Goal: Check status: Check status

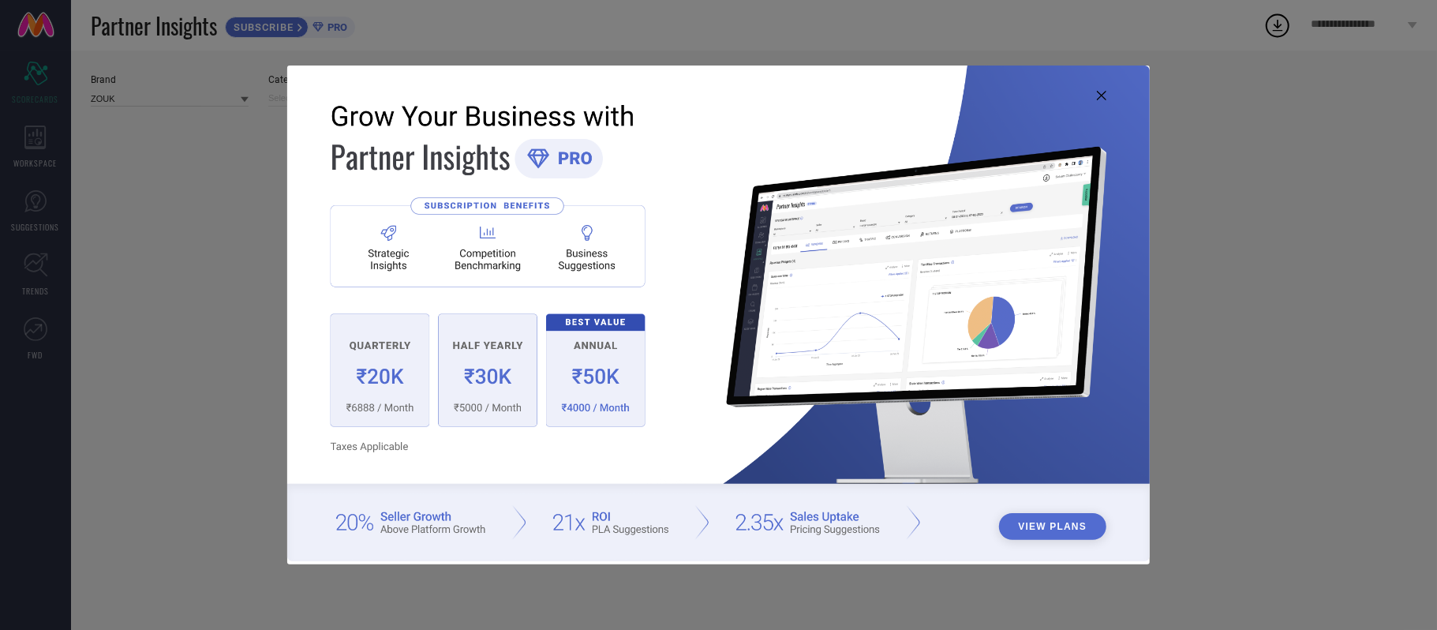
type input "All"
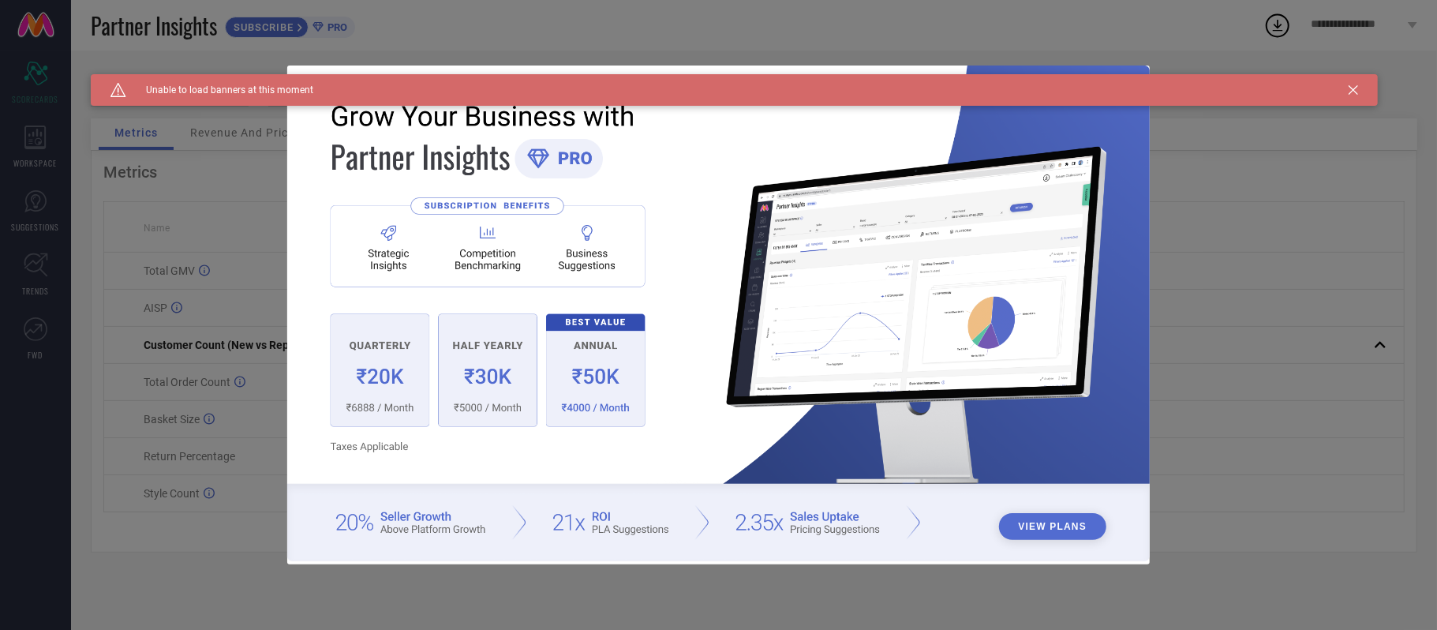
click at [1358, 82] on div "Caution Created with Sketch. Unable to load banners at this moment" at bounding box center [734, 90] width 1287 height 32
click at [1354, 92] on icon at bounding box center [1352, 89] width 9 height 9
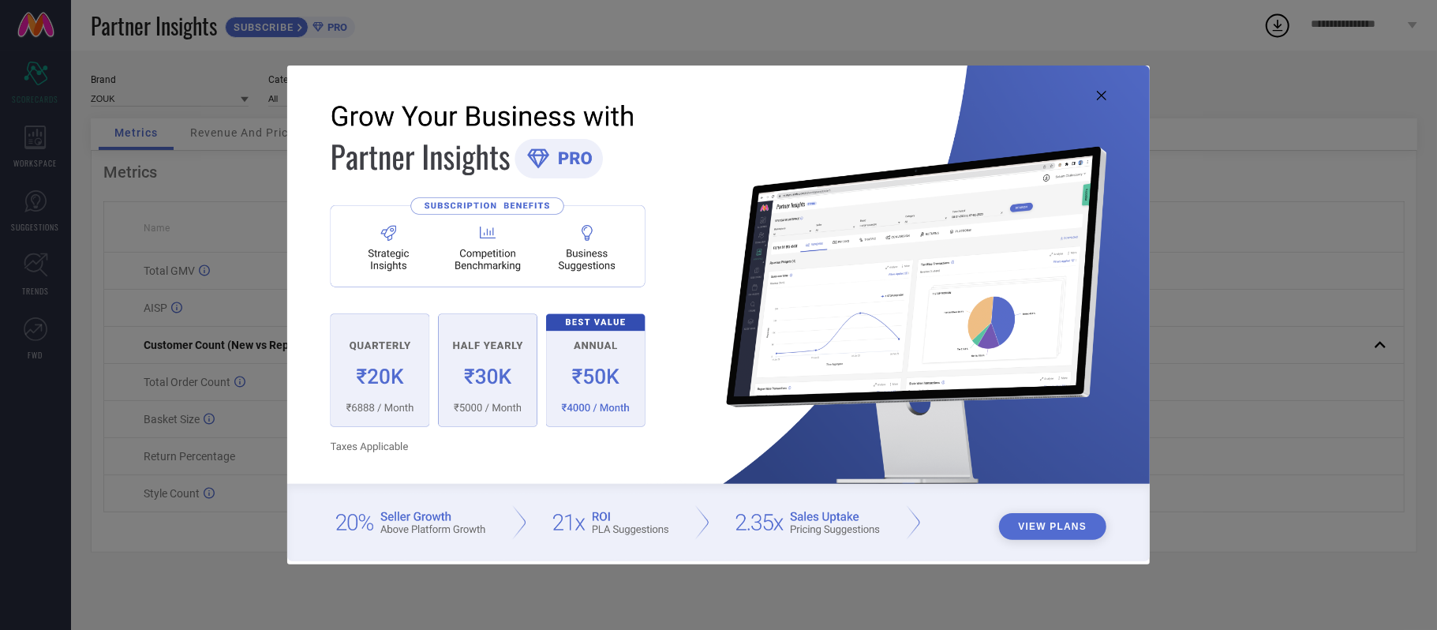
click at [1105, 92] on icon at bounding box center [1101, 95] width 9 height 9
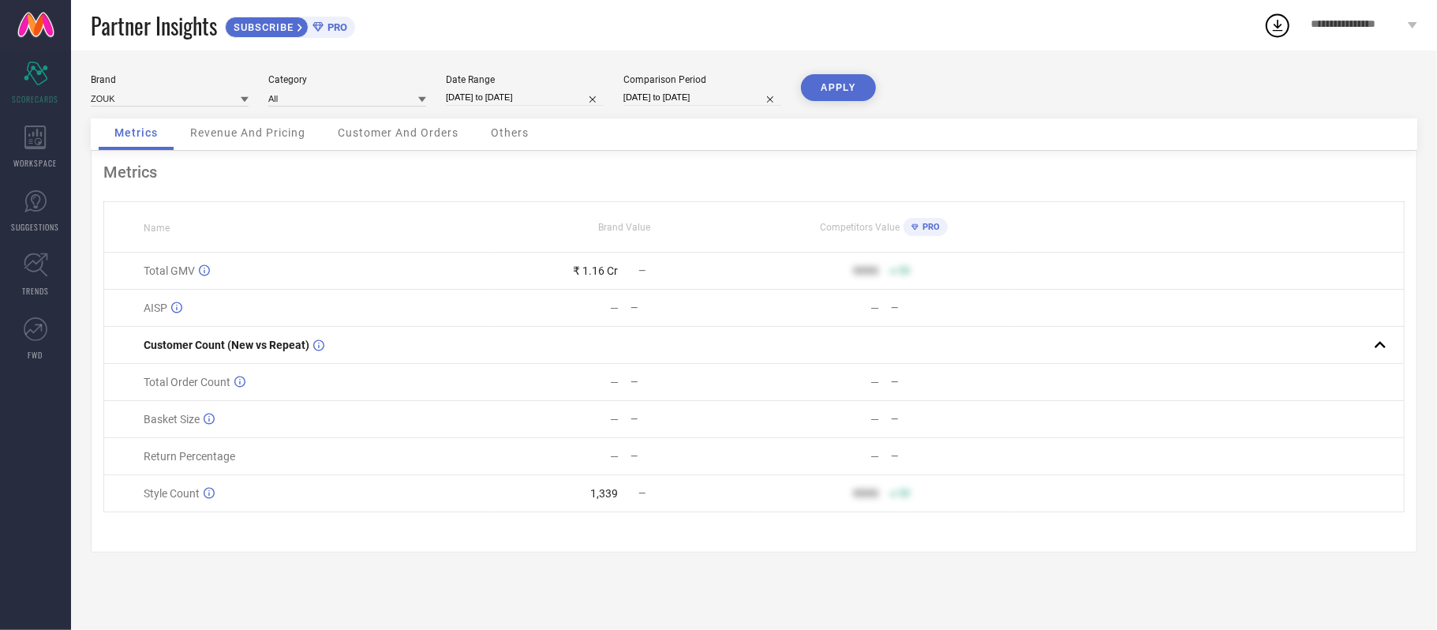
click at [219, 136] on span "Revenue And Pricing" at bounding box center [247, 132] width 115 height 13
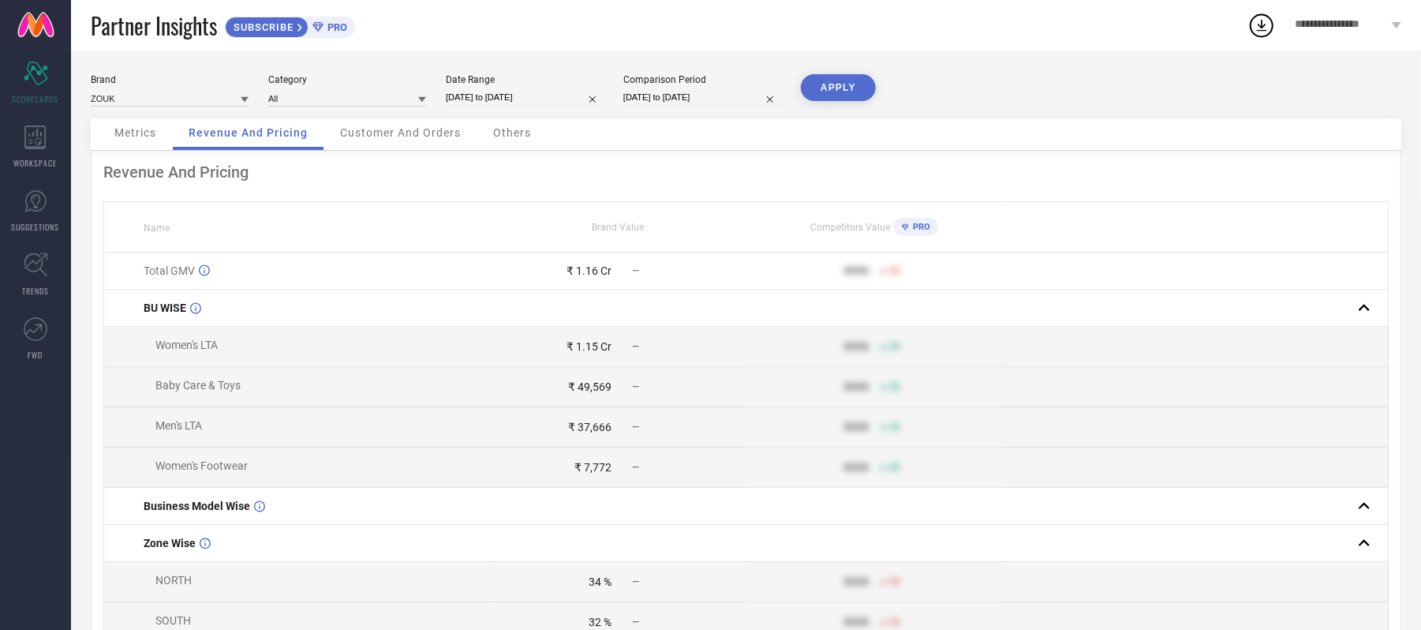
click at [137, 137] on span "Metrics" at bounding box center [135, 132] width 42 height 13
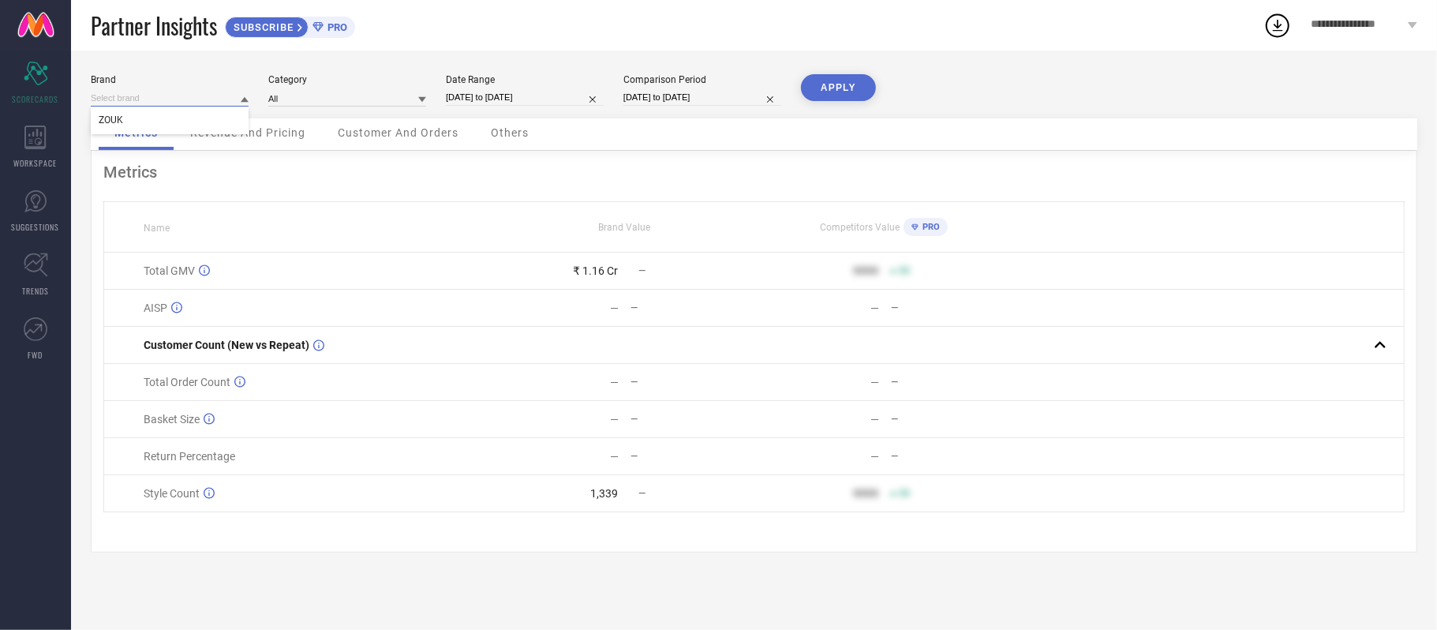
click at [150, 98] on input at bounding box center [170, 98] width 158 height 17
select select "4"
select select "2025"
select select "5"
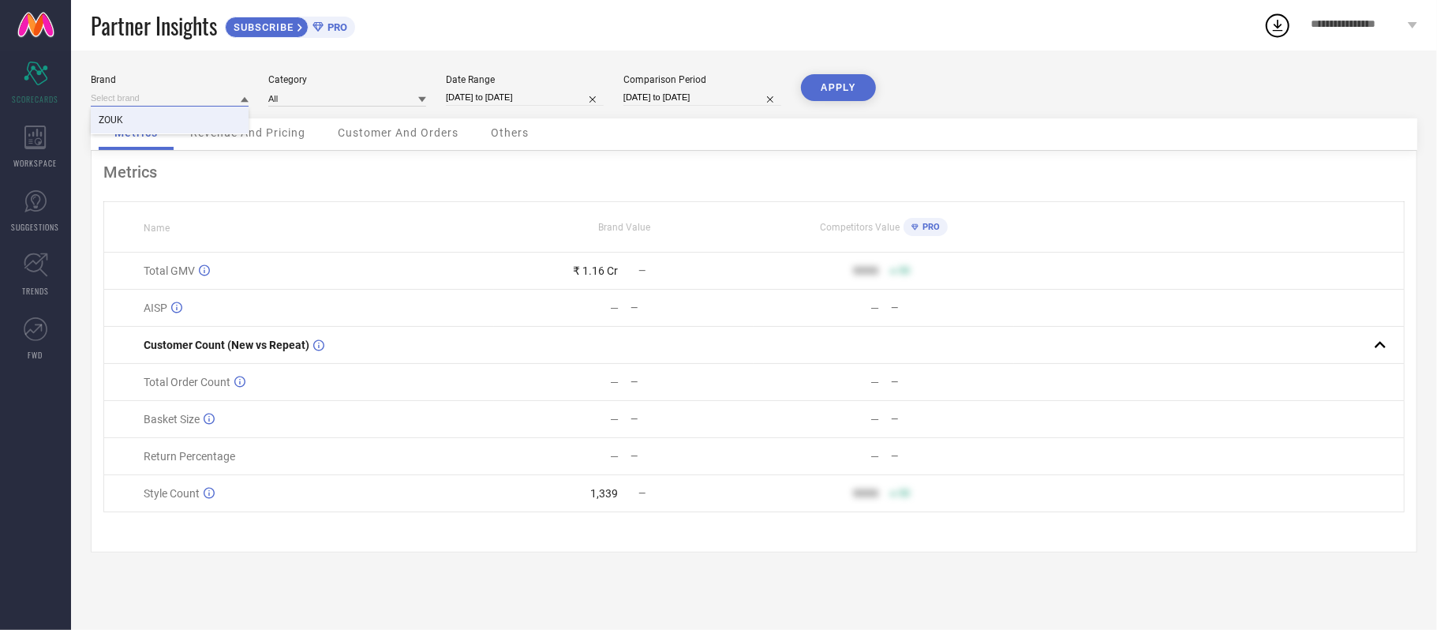
select select "2025"
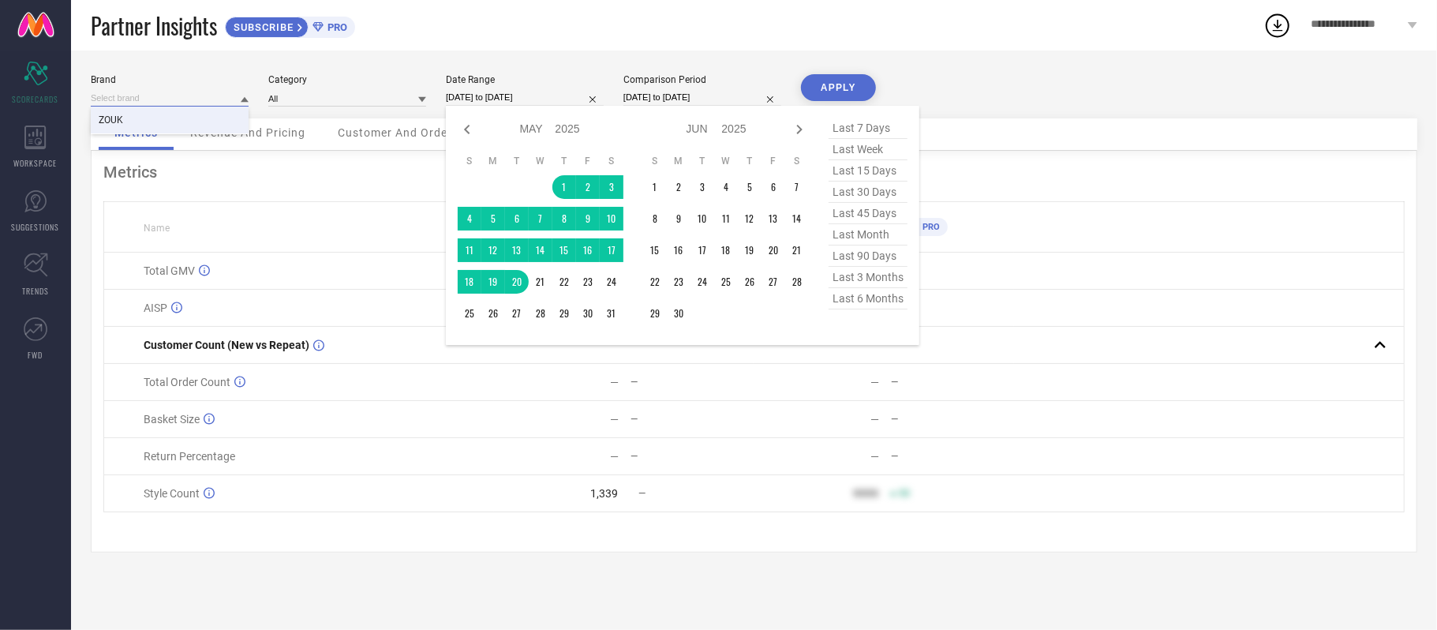
click at [536, 95] on input "[DATE] to [DATE]" at bounding box center [525, 97] width 158 height 17
click at [798, 128] on icon at bounding box center [799, 129] width 19 height 19
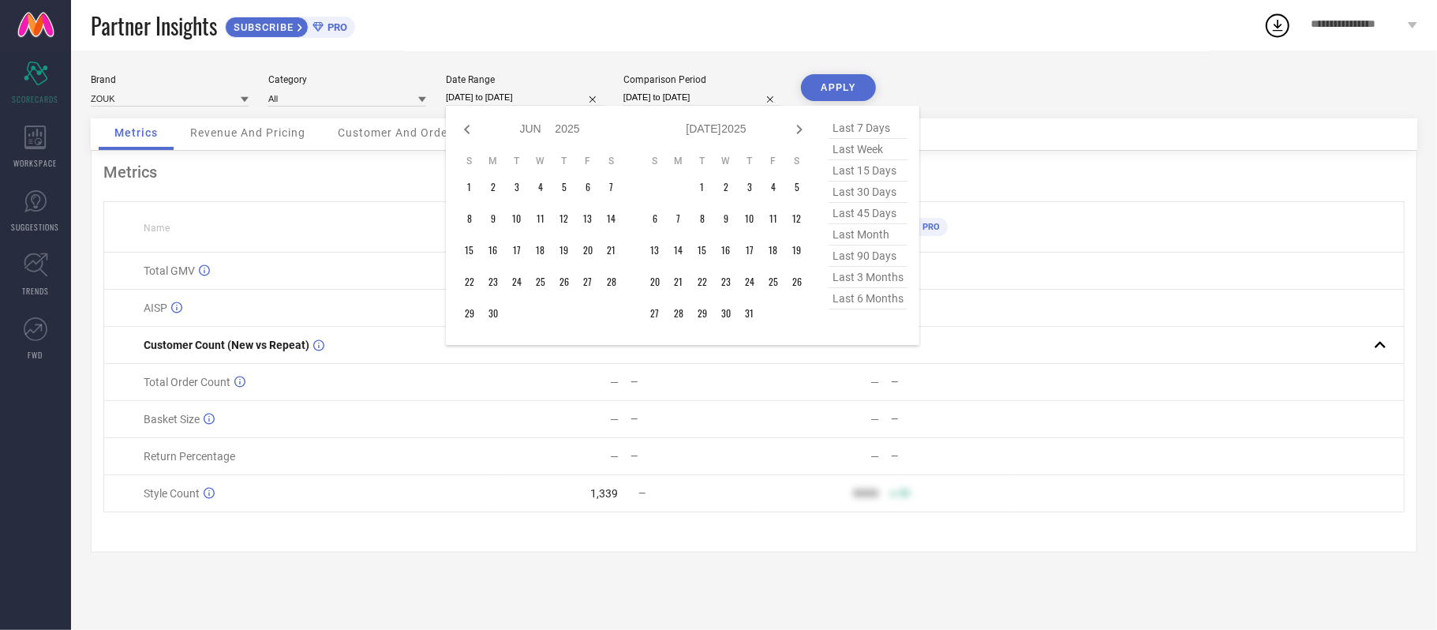
click at [798, 128] on icon at bounding box center [799, 129] width 19 height 19
select select "6"
select select "2025"
select select "7"
select select "2025"
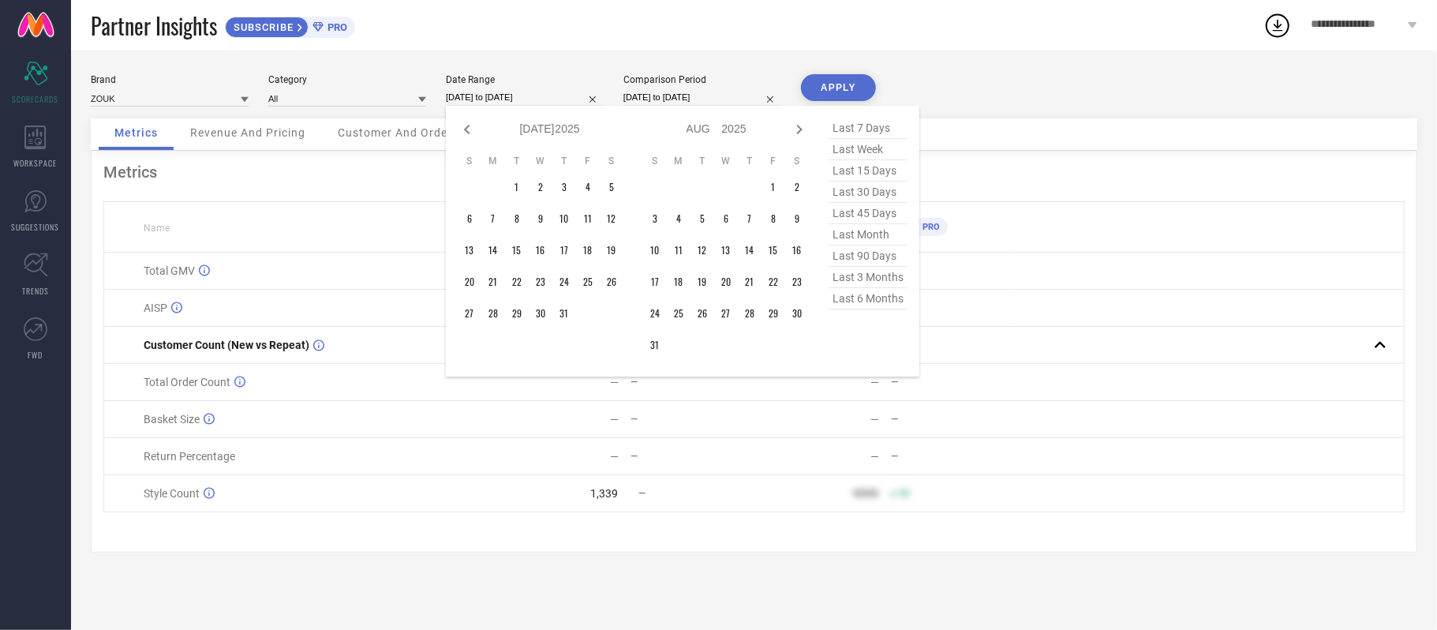
click at [798, 128] on icon at bounding box center [799, 129] width 19 height 19
select select "7"
select select "2025"
select select "8"
select select "2025"
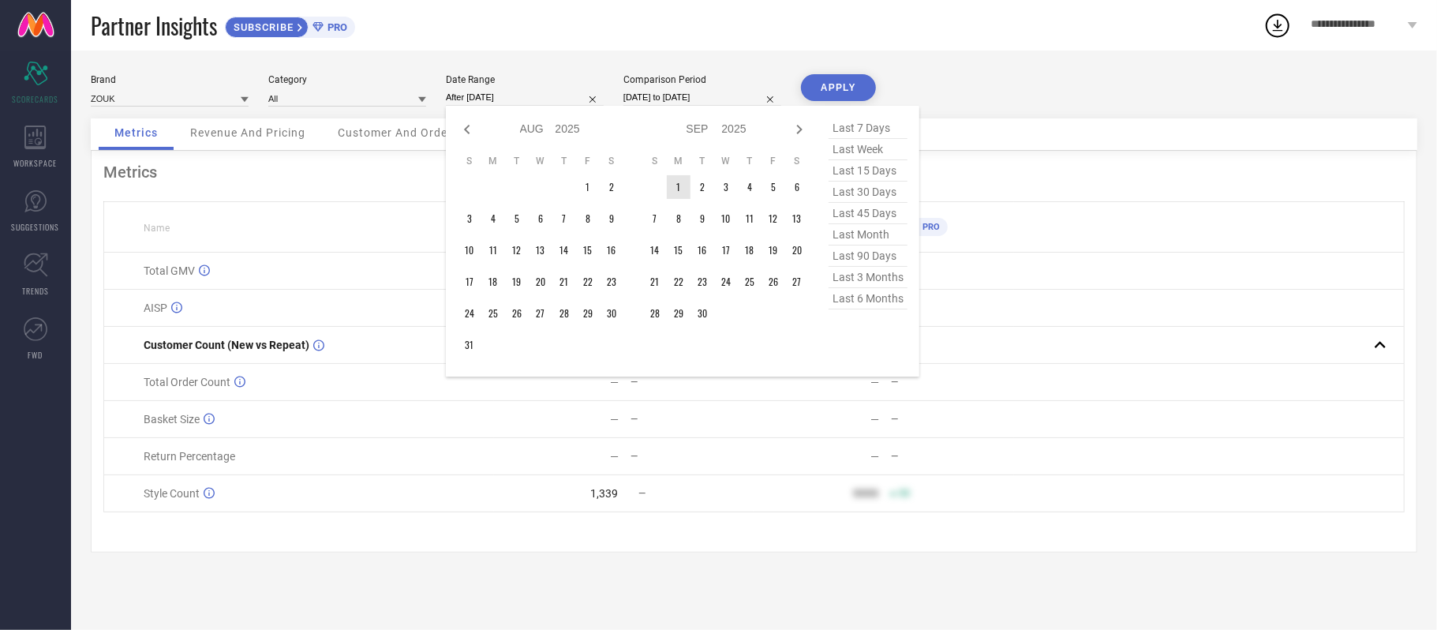
click at [677, 187] on td "1" at bounding box center [679, 187] width 24 height 24
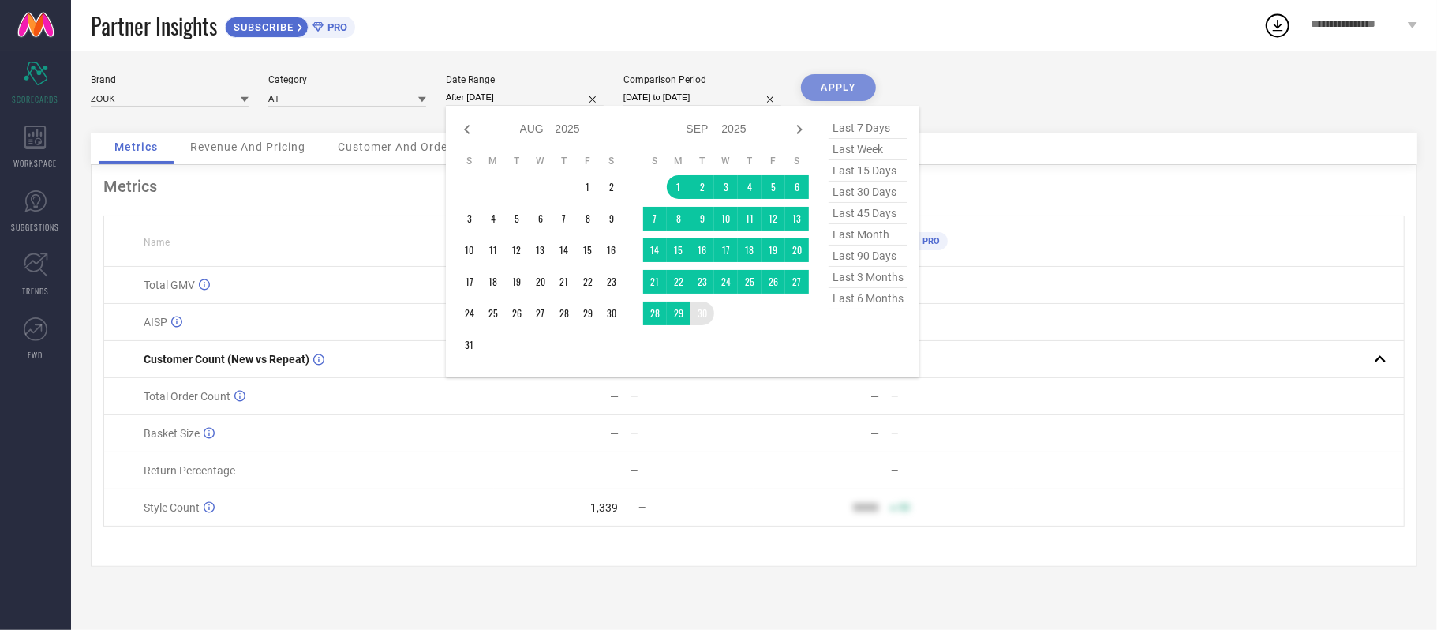
type input "[DATE] to [DATE]"
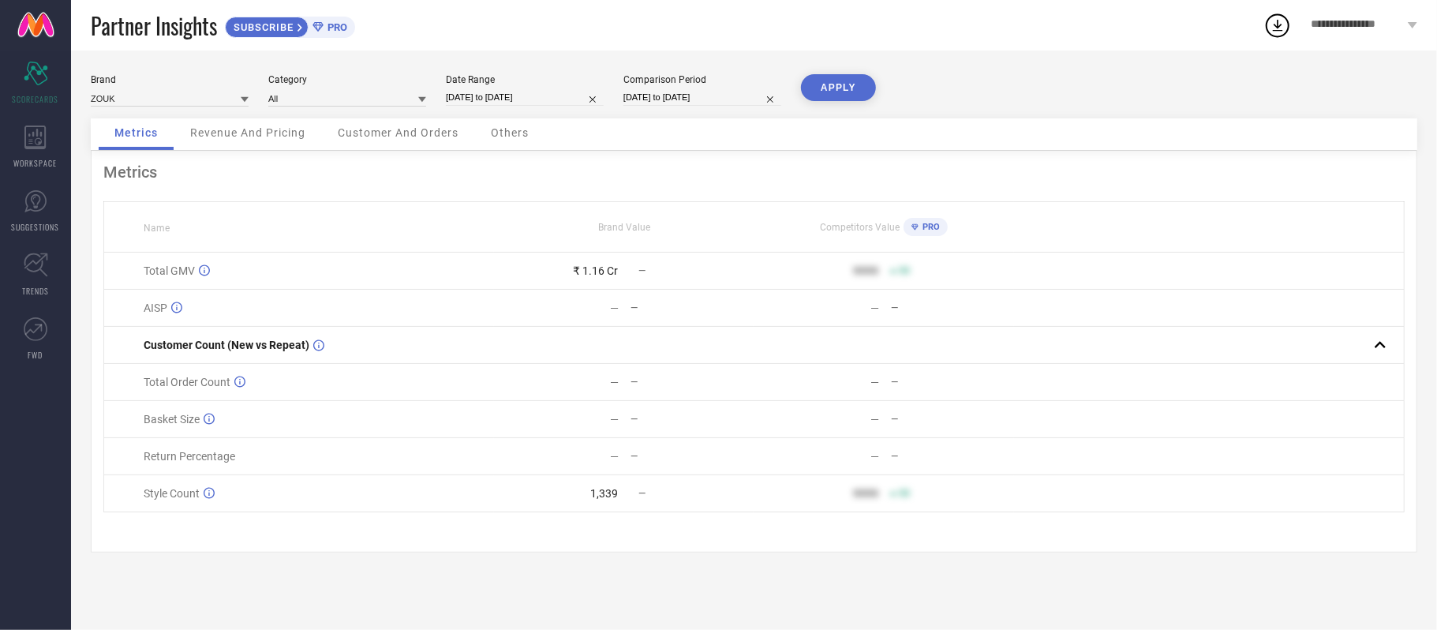
click at [847, 77] on button "APPLY" at bounding box center [838, 87] width 75 height 27
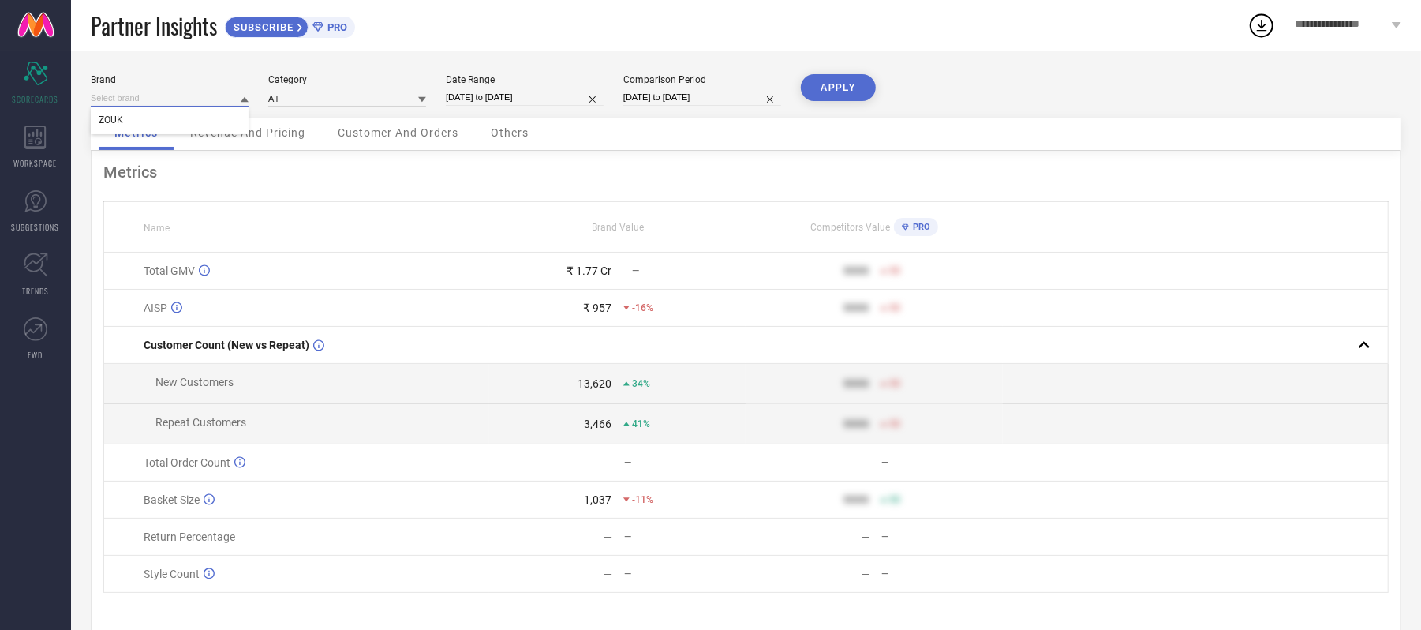
click at [145, 98] on input at bounding box center [170, 98] width 158 height 17
click at [559, 193] on div "Metrics Name Brand Value Competitors Value PRO Total GMV ₹ 1.77 Cr — 9999 50 AI…" at bounding box center [746, 392] width 1310 height 482
